Goal: Contribute content

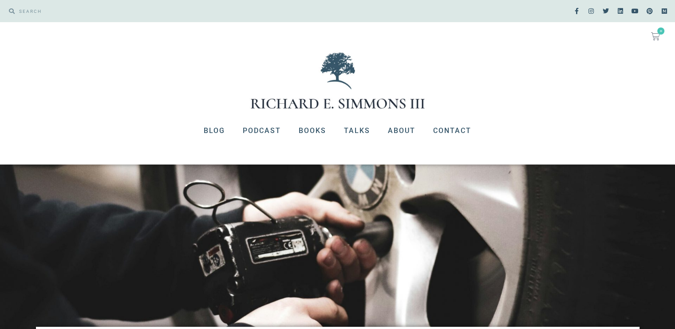
type input "life"
type input "lesson"
type input "wisdom"
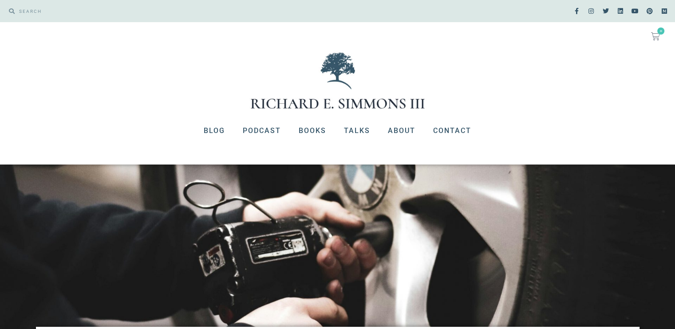
type input "food"
type input "m"
type input "resi"
type input "tenacity"
type input "mission"
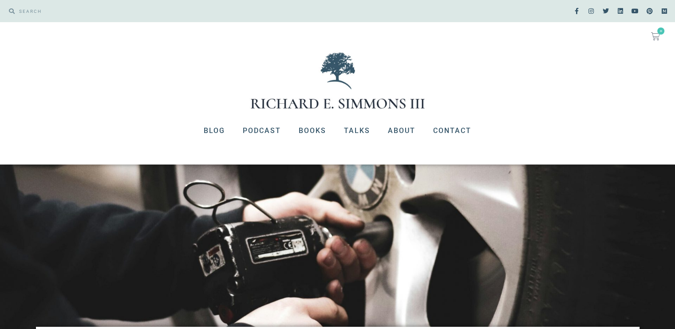
type input "focus"
